Goal: Transaction & Acquisition: Purchase product/service

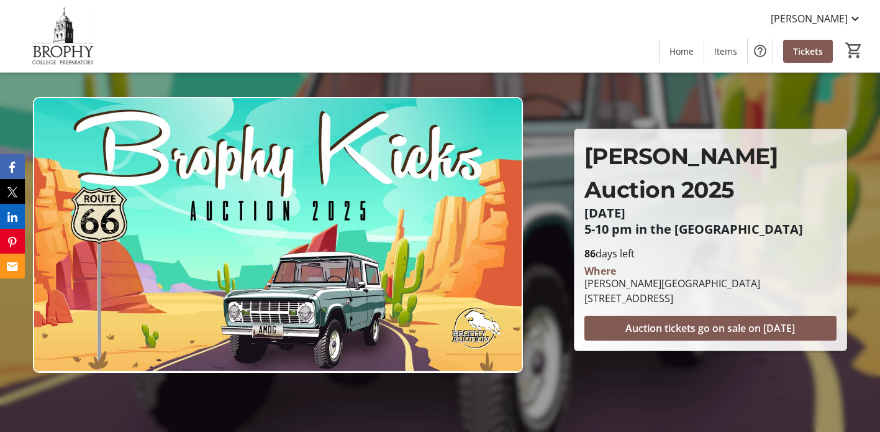
scroll to position [282, 0]
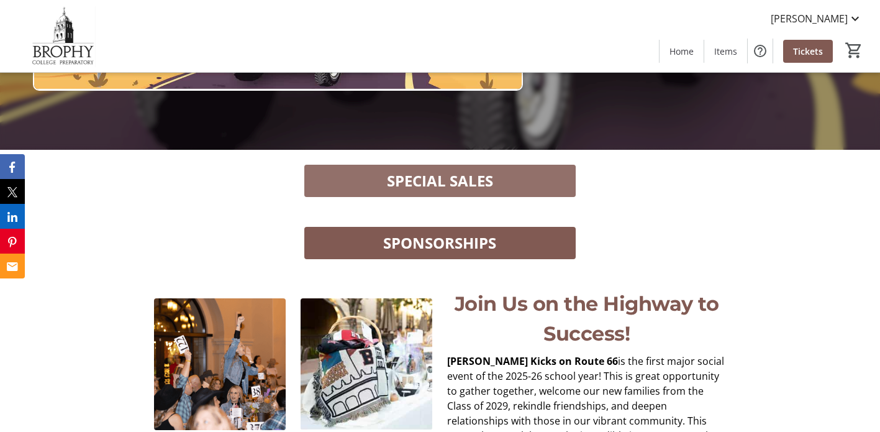
click at [427, 181] on span "SPECIAL SALES" at bounding box center [440, 181] width 106 height 22
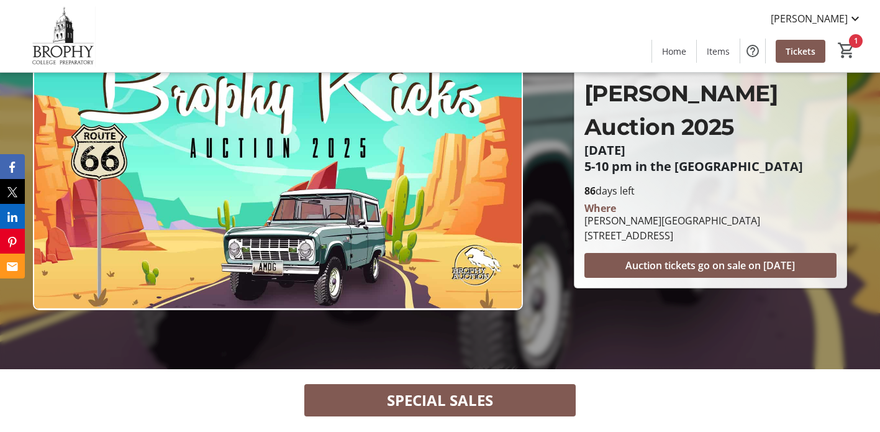
scroll to position [315, 0]
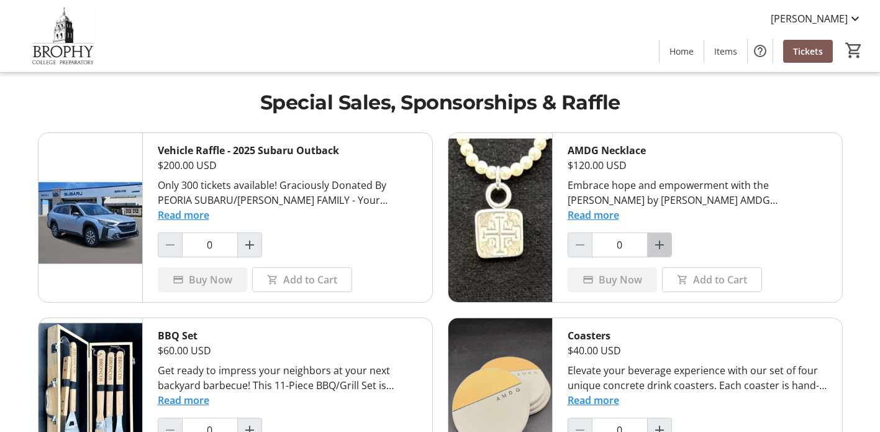
click at [656, 237] on mat-icon "Increment by one" at bounding box center [659, 244] width 15 height 15
type input "1"
click at [600, 280] on span "Buy Now" at bounding box center [620, 279] width 43 height 15
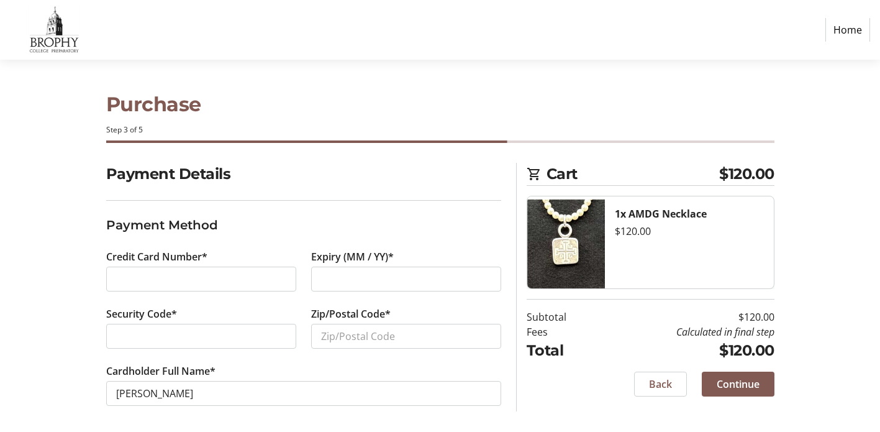
scroll to position [4, 0]
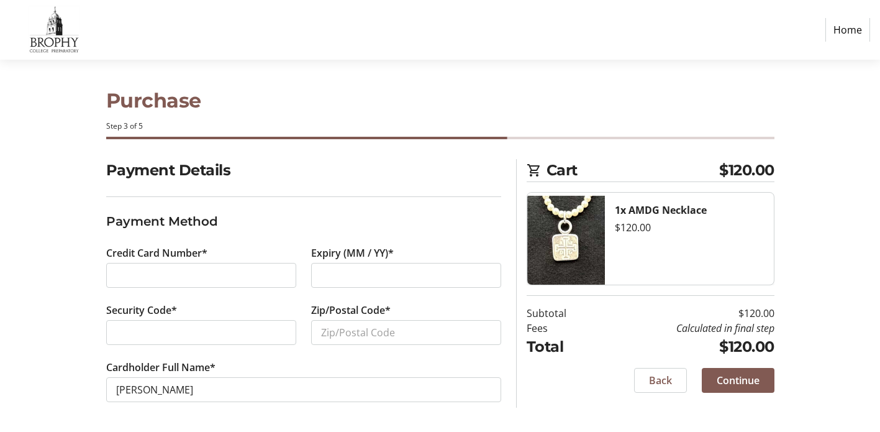
type input "Camryn Marie Friel"
click at [375, 336] on input "Zip/Postal Code*" at bounding box center [406, 332] width 190 height 25
type input "85014"
click at [457, 181] on h2 "Payment Details" at bounding box center [303, 170] width 395 height 22
click at [737, 376] on span "Continue" at bounding box center [738, 380] width 43 height 15
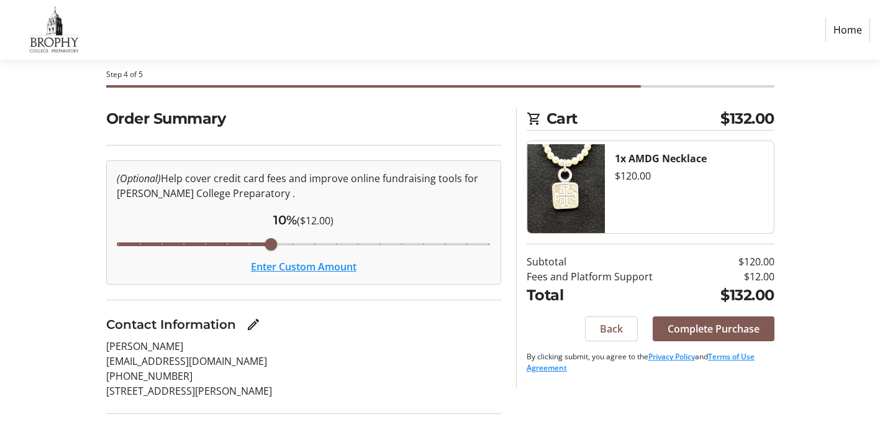
scroll to position [62, 0]
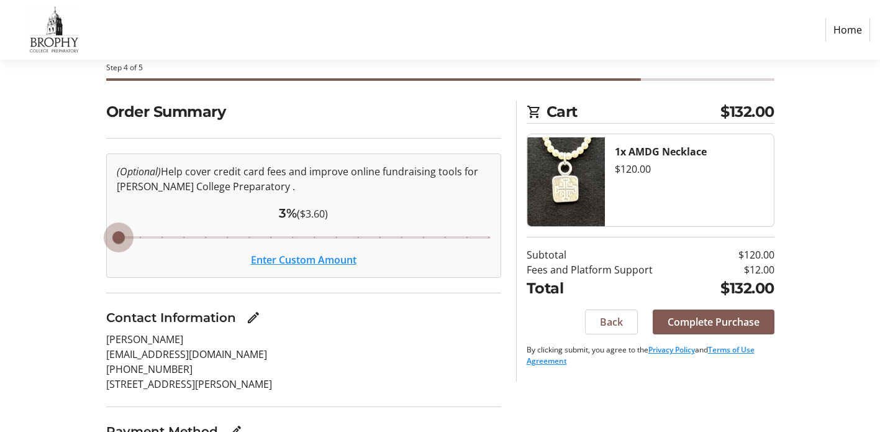
drag, startPoint x: 270, startPoint y: 238, endPoint x: 98, endPoint y: 238, distance: 172.0
type input "3"
click at [104, 238] on input "Cover fees percentage" at bounding box center [304, 237] width 400 height 27
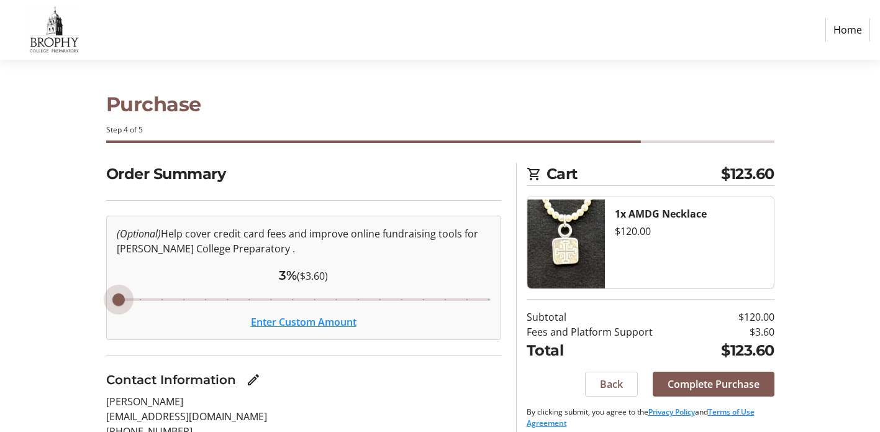
scroll to position [4, 0]
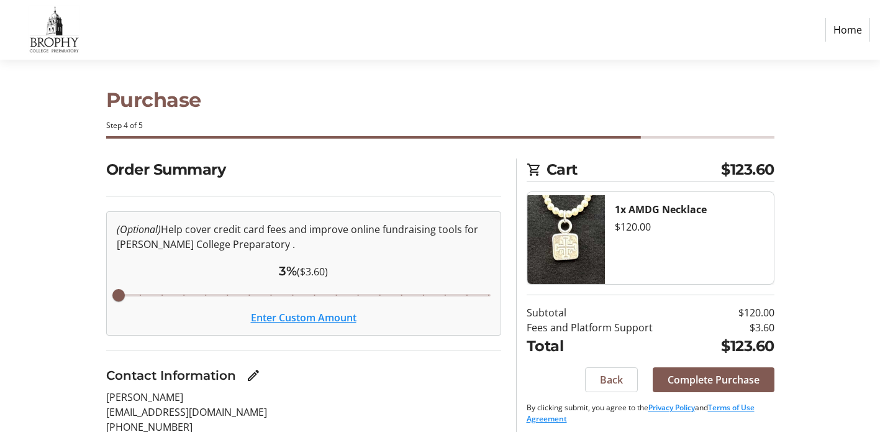
click at [840, 29] on link "Home" at bounding box center [847, 30] width 45 height 24
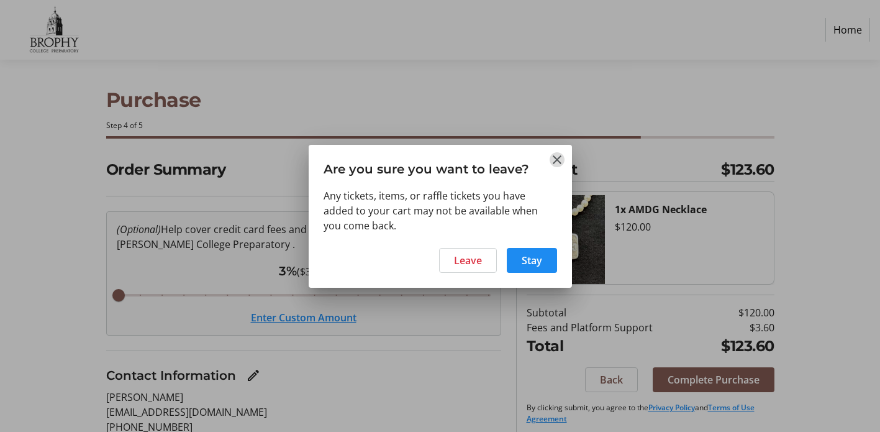
click at [552, 161] on mat-icon "Close" at bounding box center [557, 159] width 15 height 15
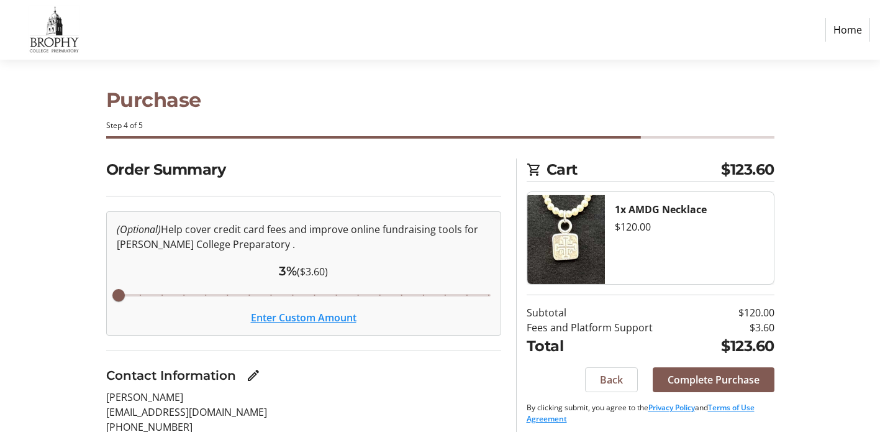
scroll to position [4, 0]
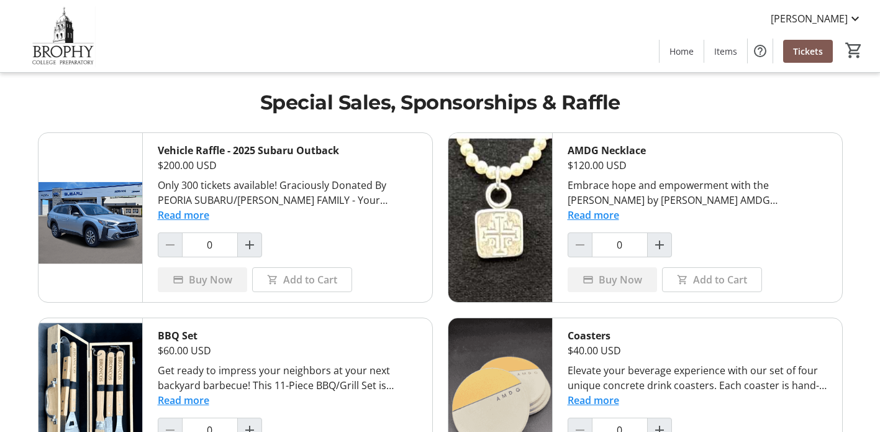
scroll to position [648, 0]
